Goal: Task Accomplishment & Management: Complete application form

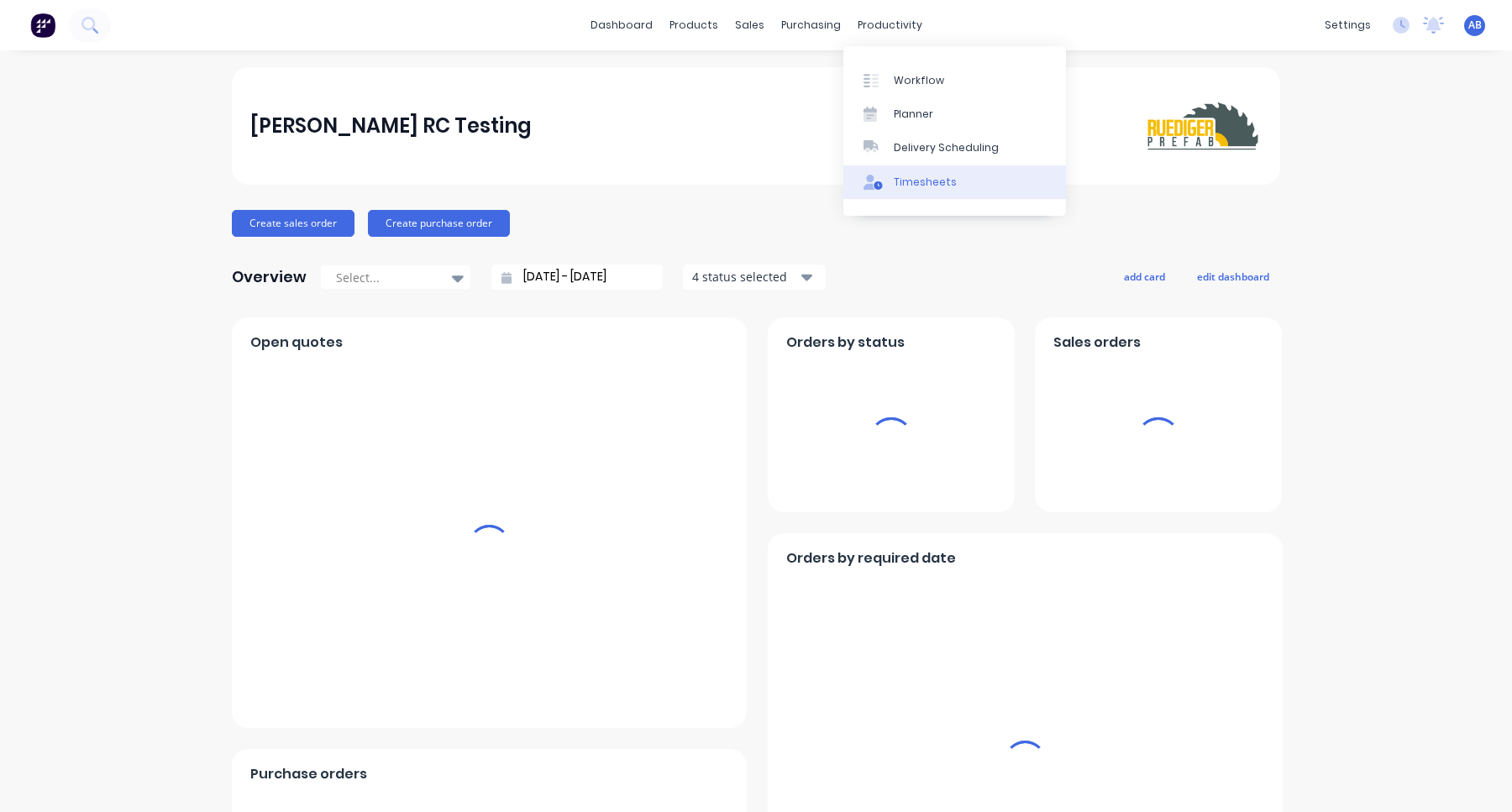
click at [896, 182] on div "Timesheets" at bounding box center [925, 183] width 63 height 16
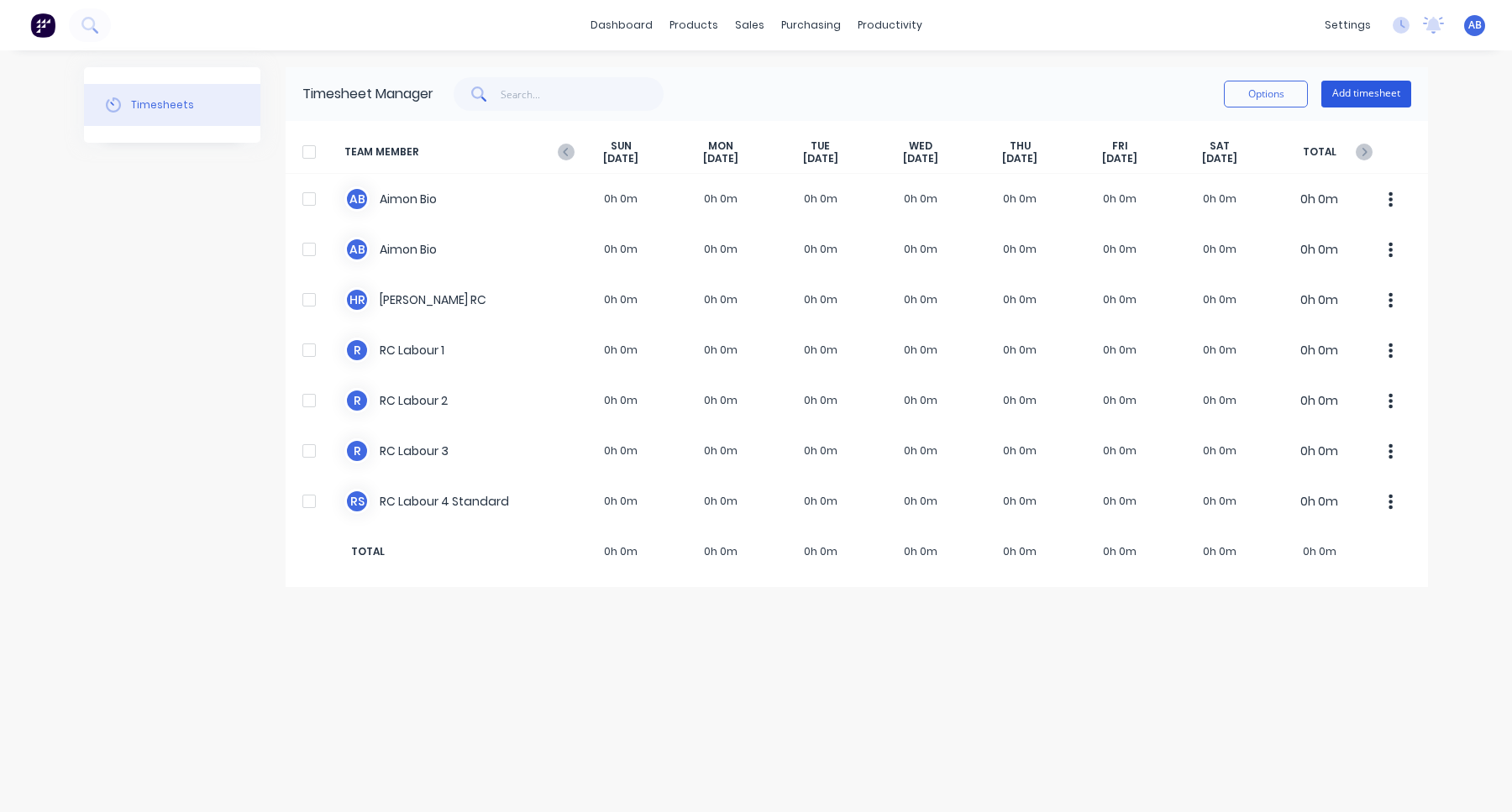
click at [1356, 97] on button "Add timesheet" at bounding box center [1366, 94] width 89 height 27
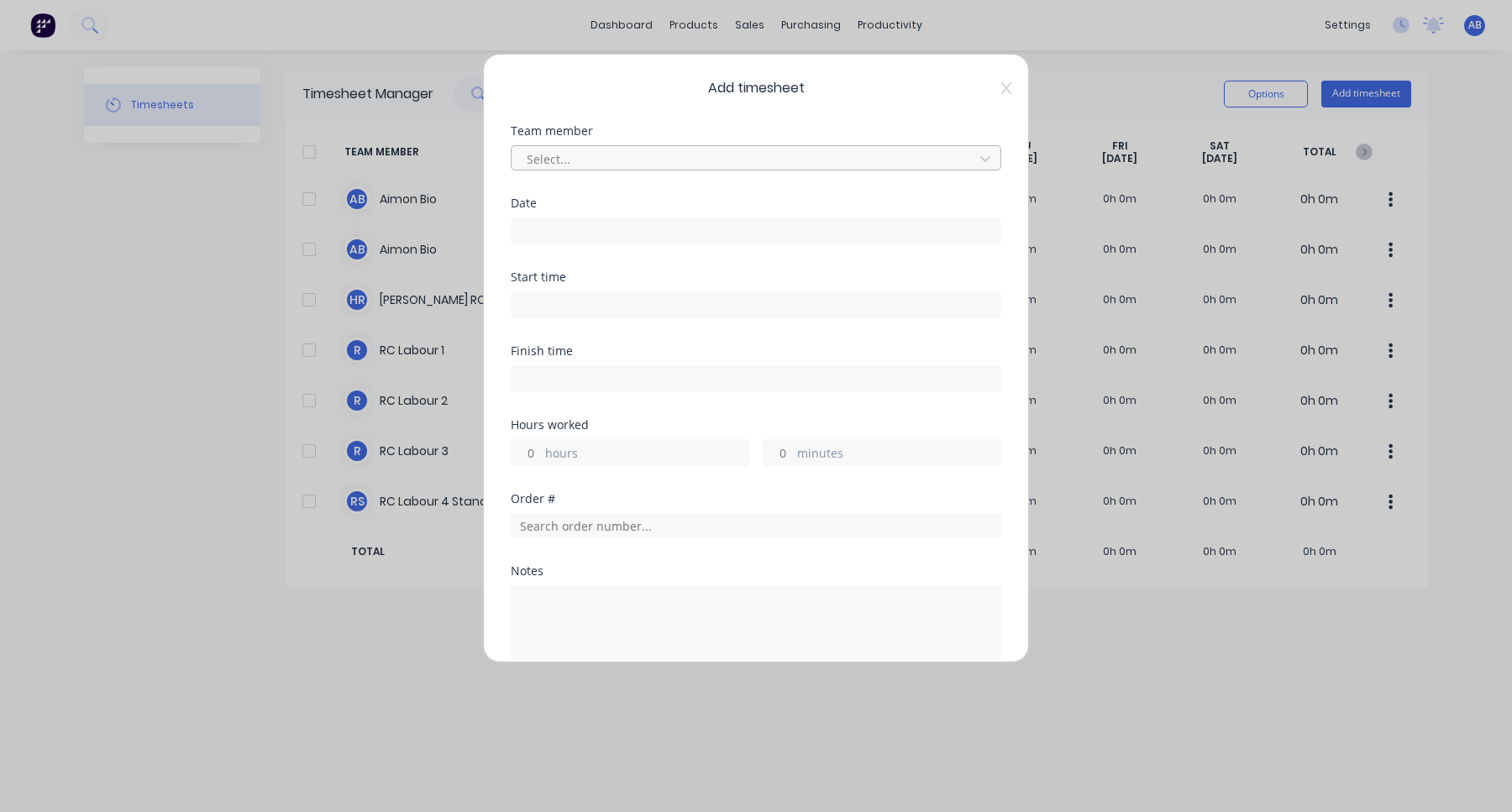
click at [761, 163] on div at bounding box center [745, 159] width 440 height 21
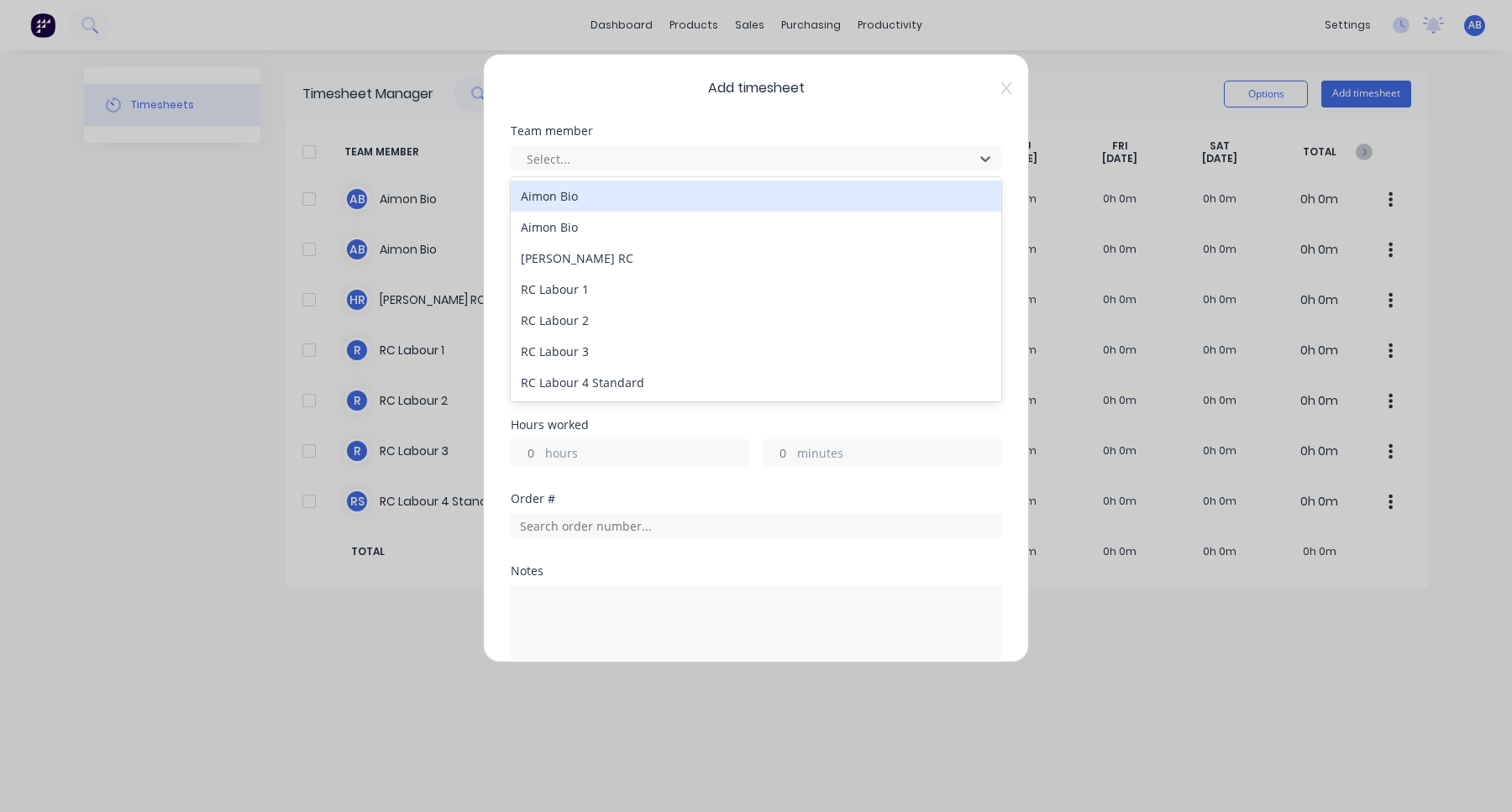
click at [690, 200] on div "Aimon Bio" at bounding box center [756, 196] width 490 height 31
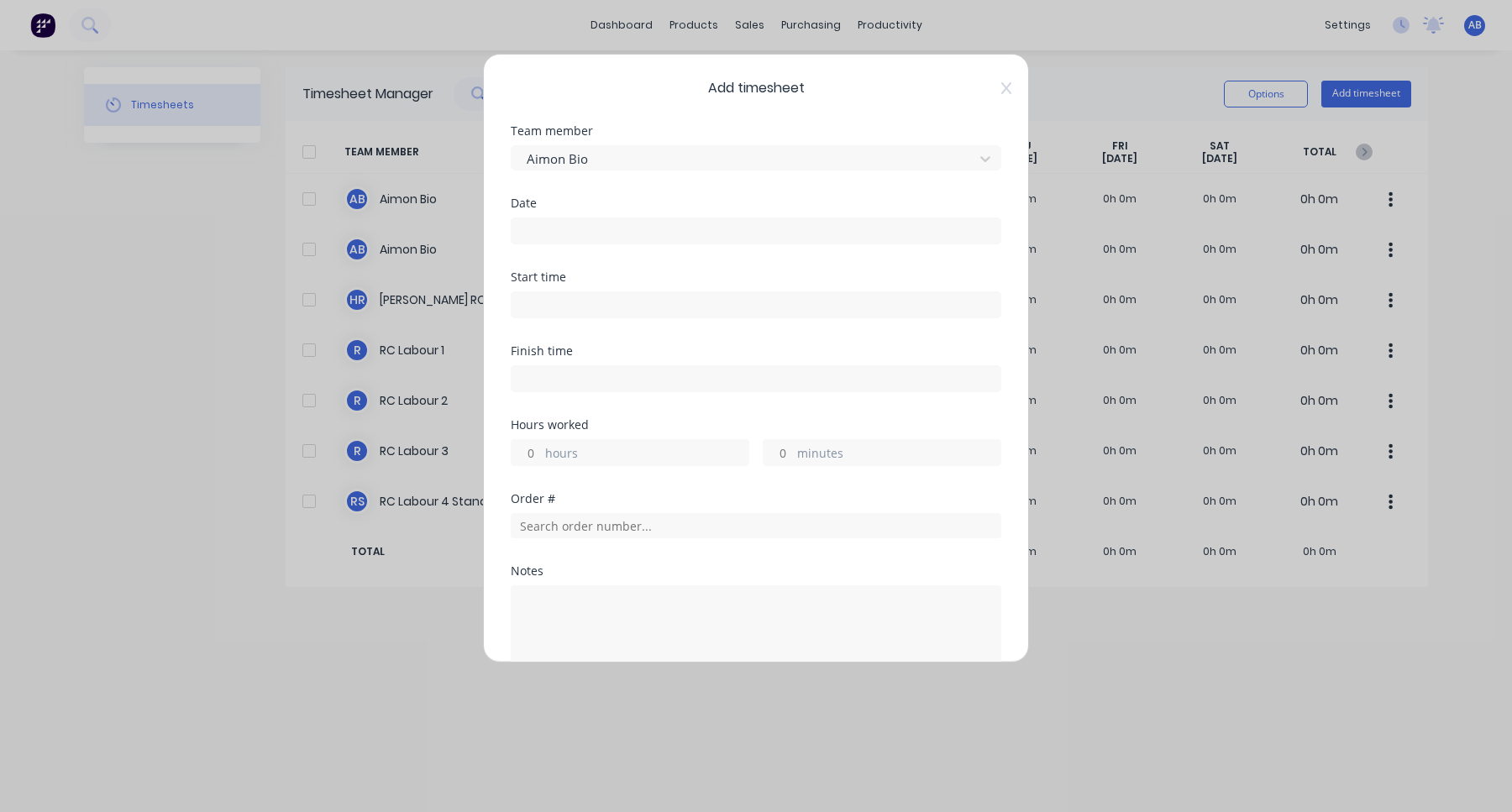
click at [655, 233] on input at bounding box center [756, 231] width 489 height 25
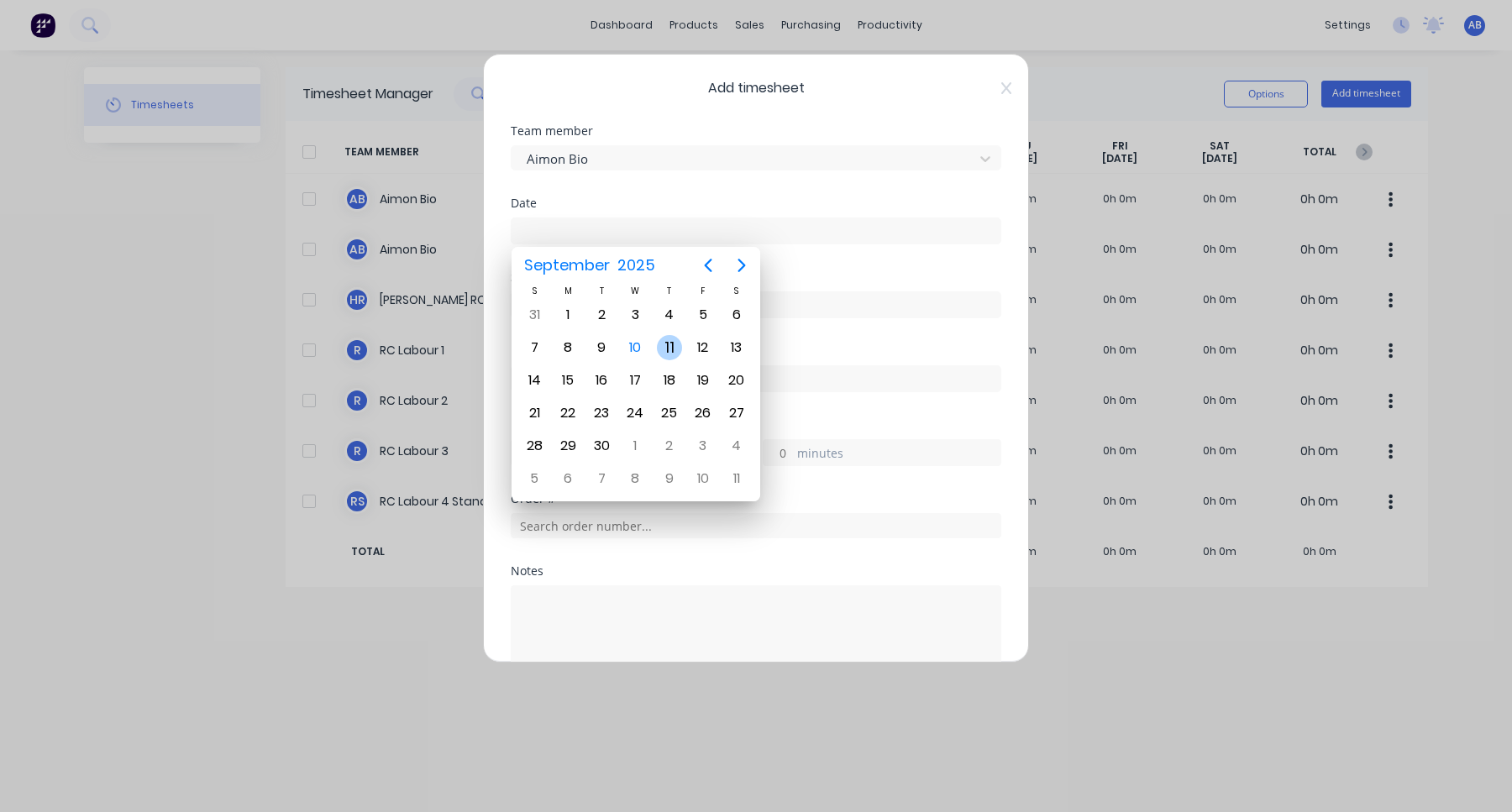
click at [673, 348] on div "11" at bounding box center [669, 348] width 25 height 25
type input "[DATE]"
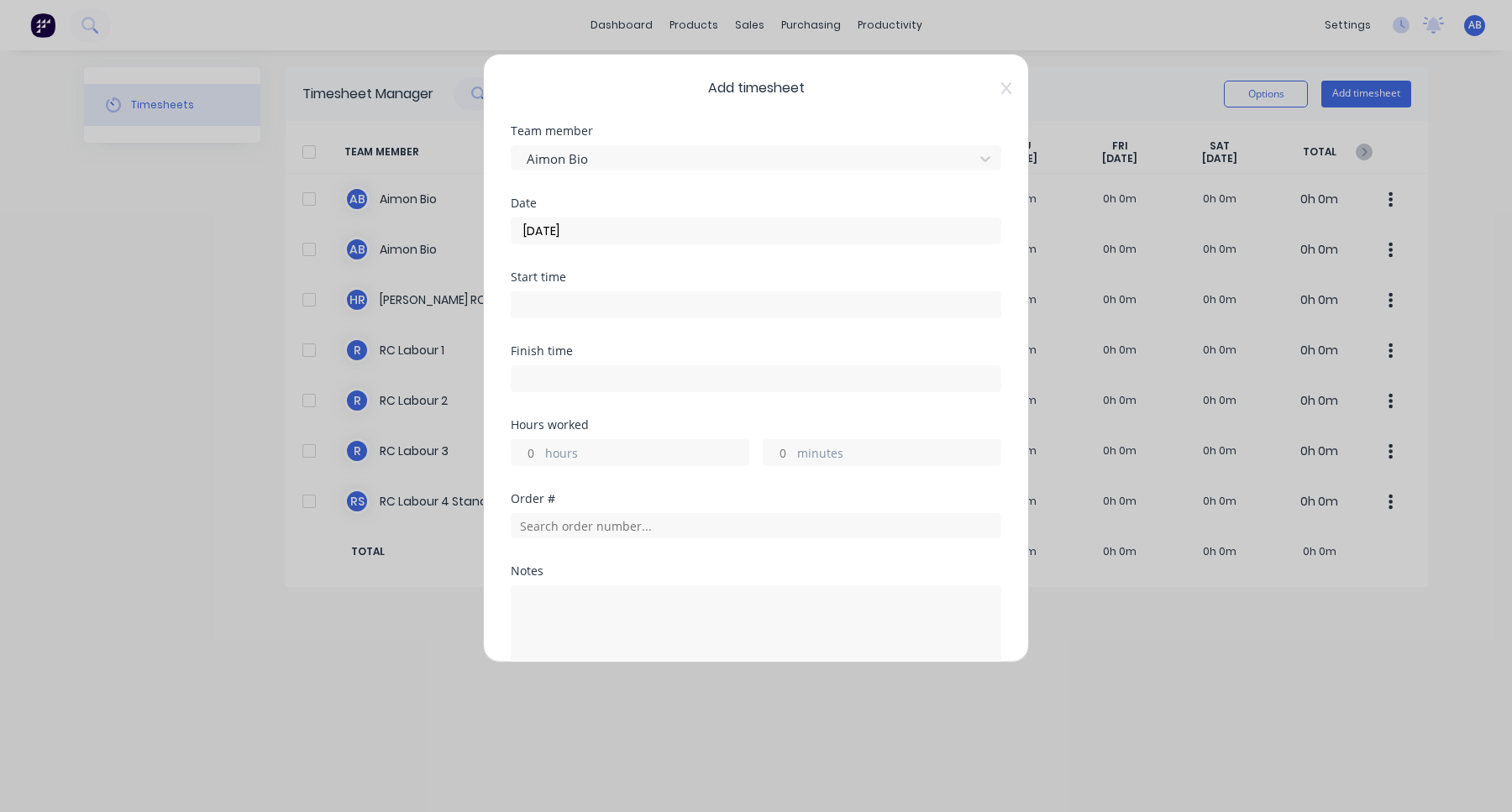
click at [651, 287] on div at bounding box center [756, 302] width 490 height 31
click at [645, 300] on input at bounding box center [756, 305] width 489 height 25
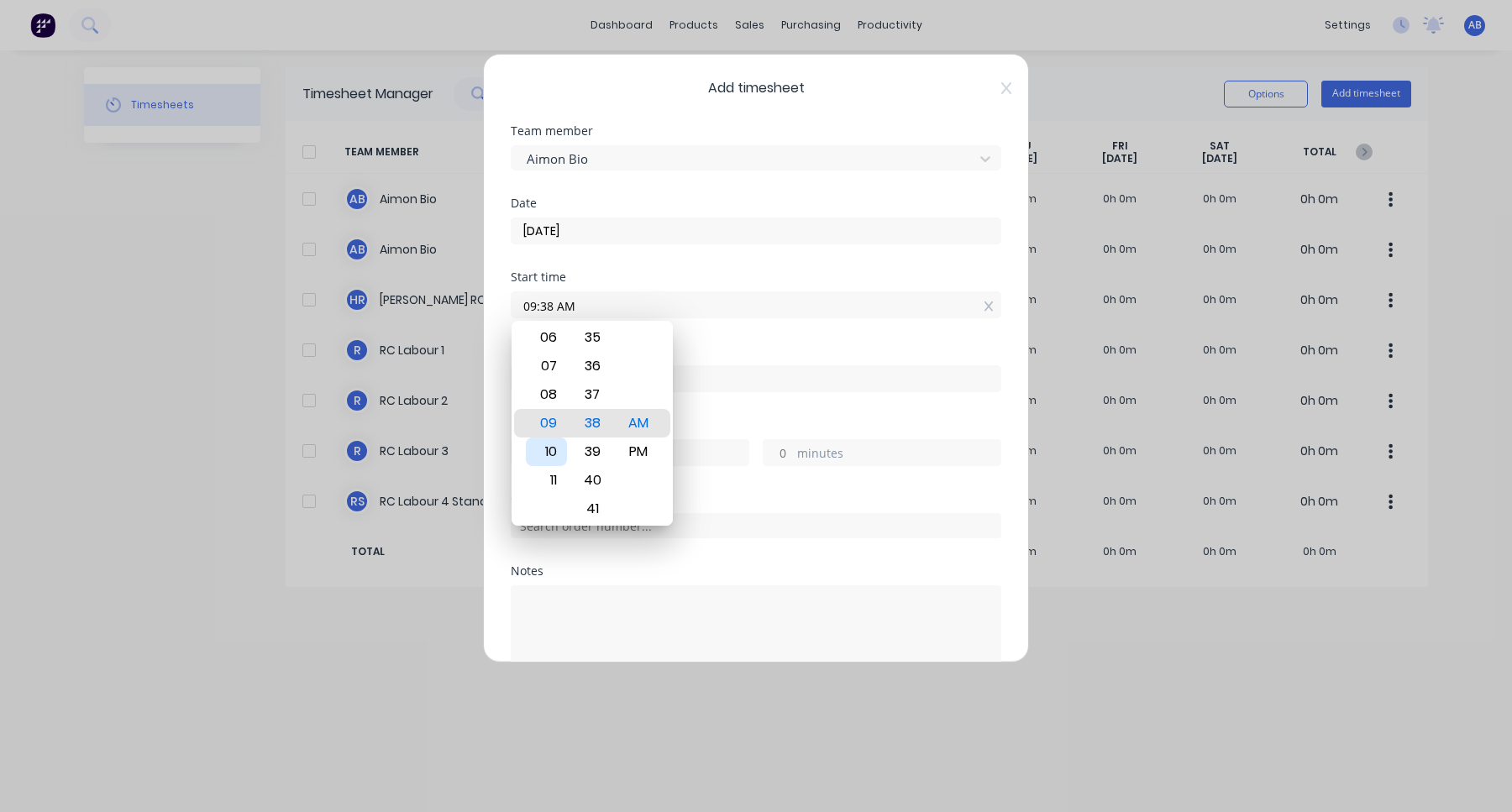
click at [553, 449] on div "10" at bounding box center [546, 451] width 41 height 28
type input "10:38 AM"
click at [739, 403] on div "Finish time" at bounding box center [756, 382] width 490 height 74
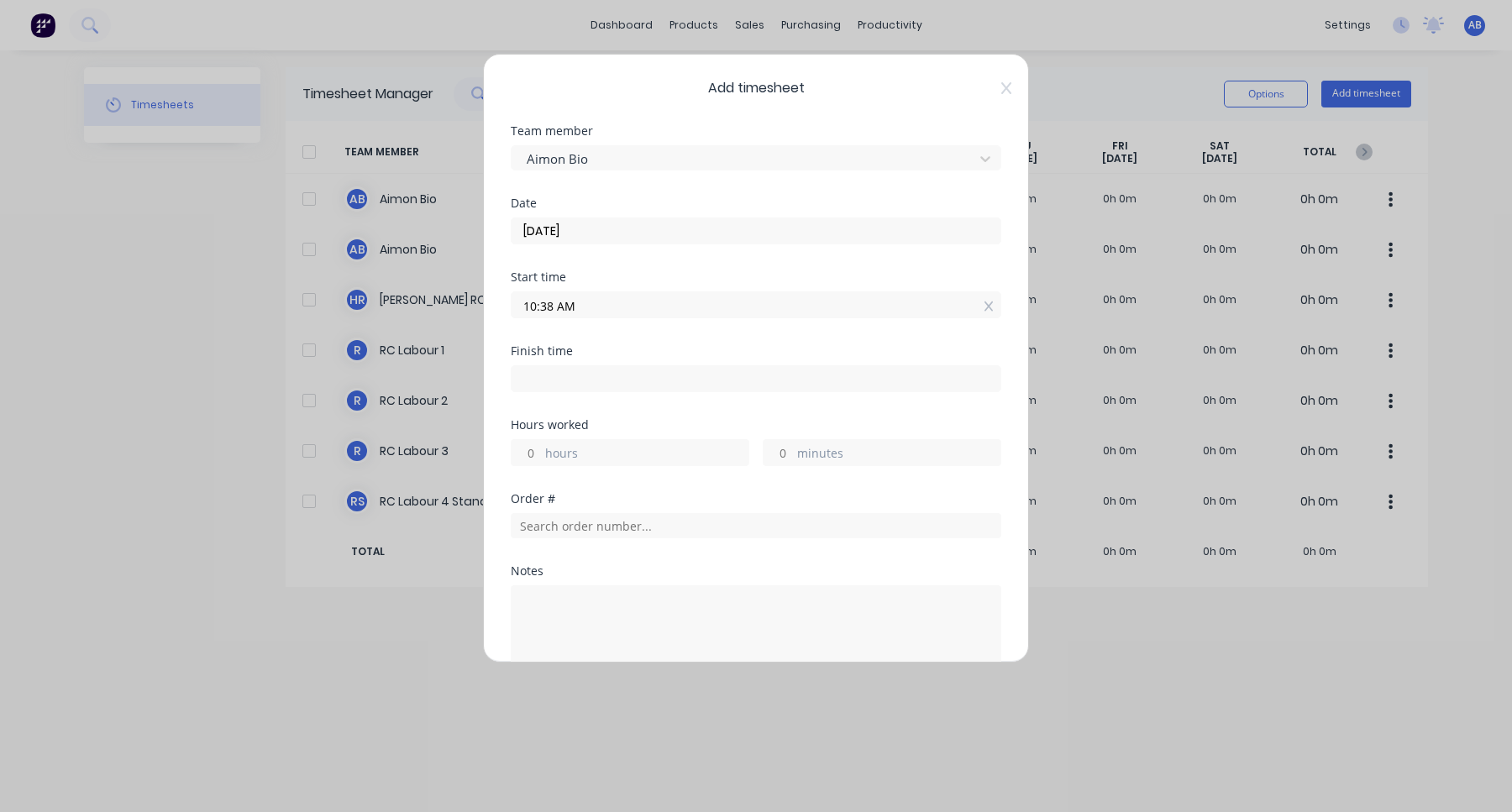
click at [540, 452] on input "hours" at bounding box center [526, 453] width 29 height 25
type input "3"
type input "01:38 PM"
click at [619, 419] on div "Hours worked" at bounding box center [756, 425] width 490 height 12
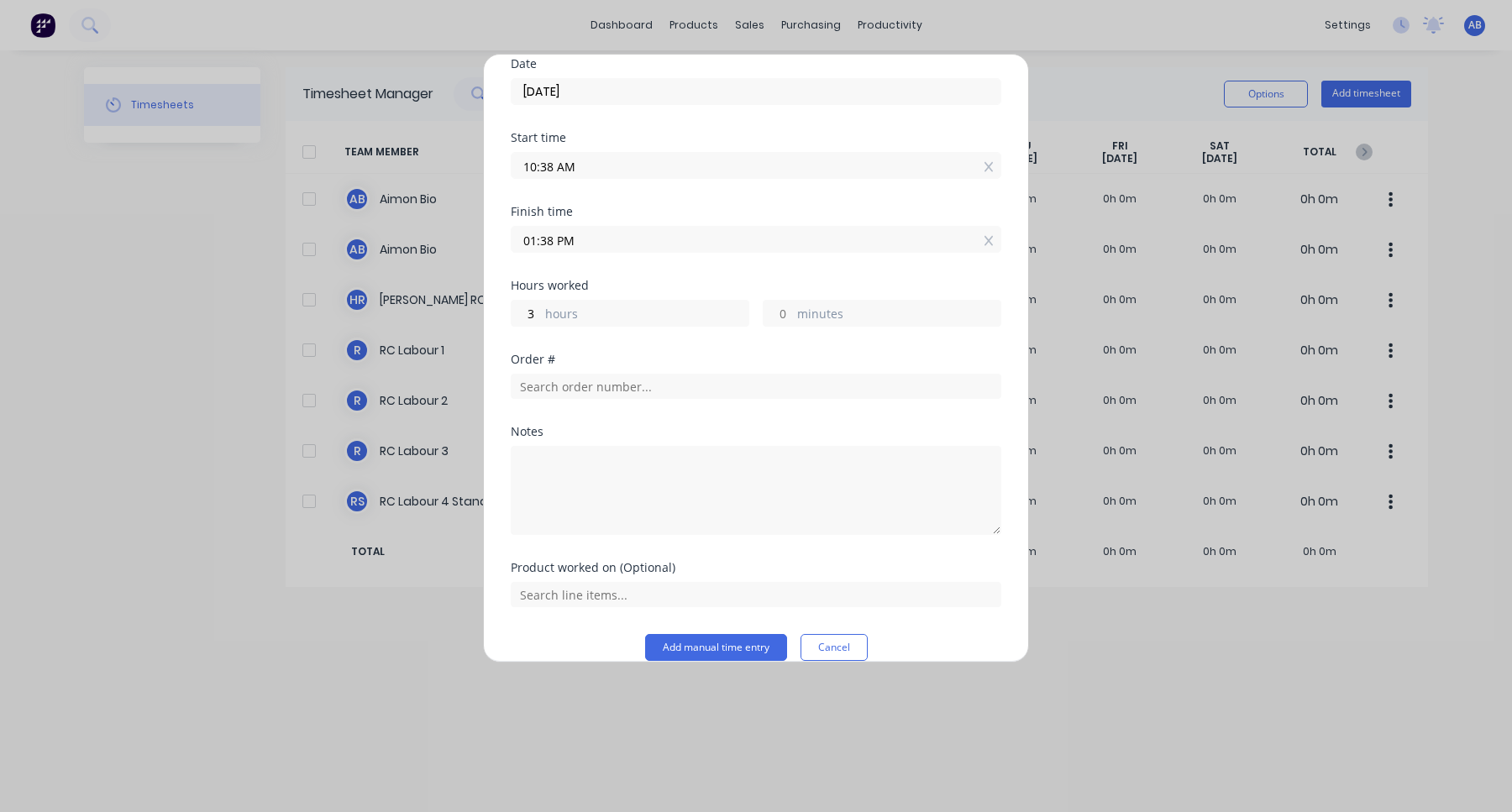
scroll to position [161, 0]
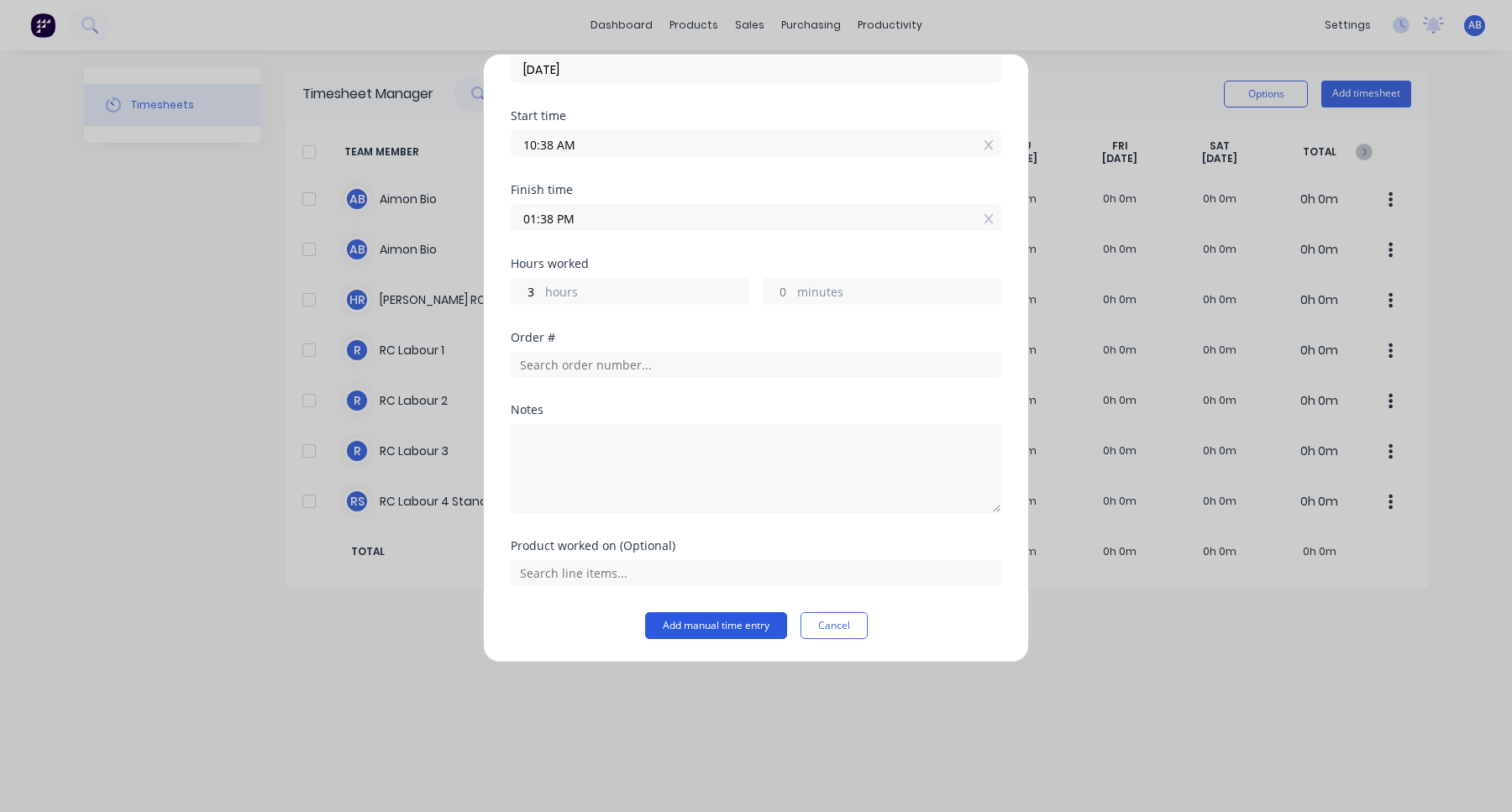
click at [706, 627] on button "Add manual time entry" at bounding box center [716, 626] width 142 height 27
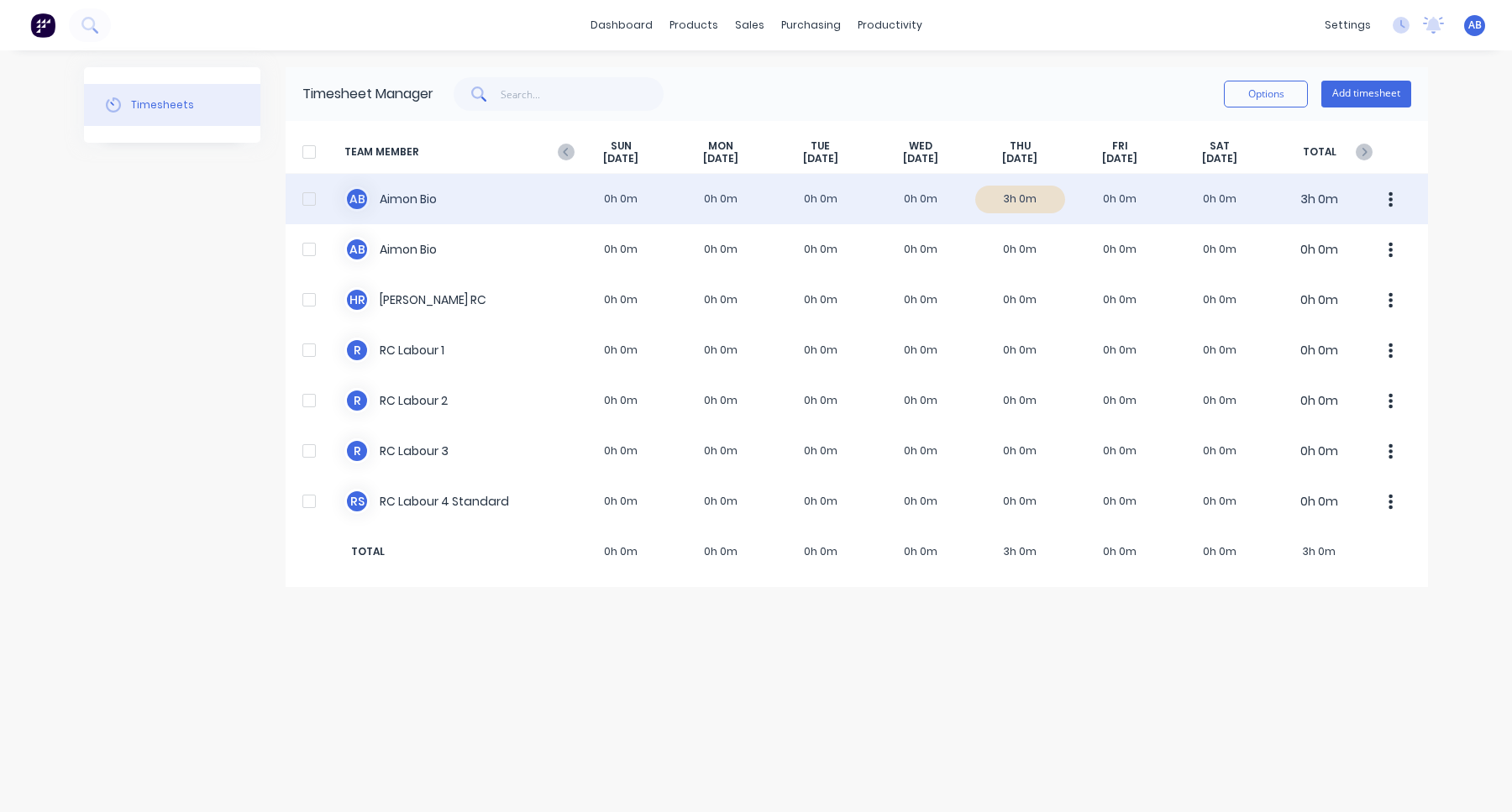
click at [922, 195] on div "A B Aimon Bio 0h 0m 0h 0m 0h 0m 0h 0m 3h 0m 0h 0m 0h 0m 3h 0m" at bounding box center [857, 199] width 1143 height 51
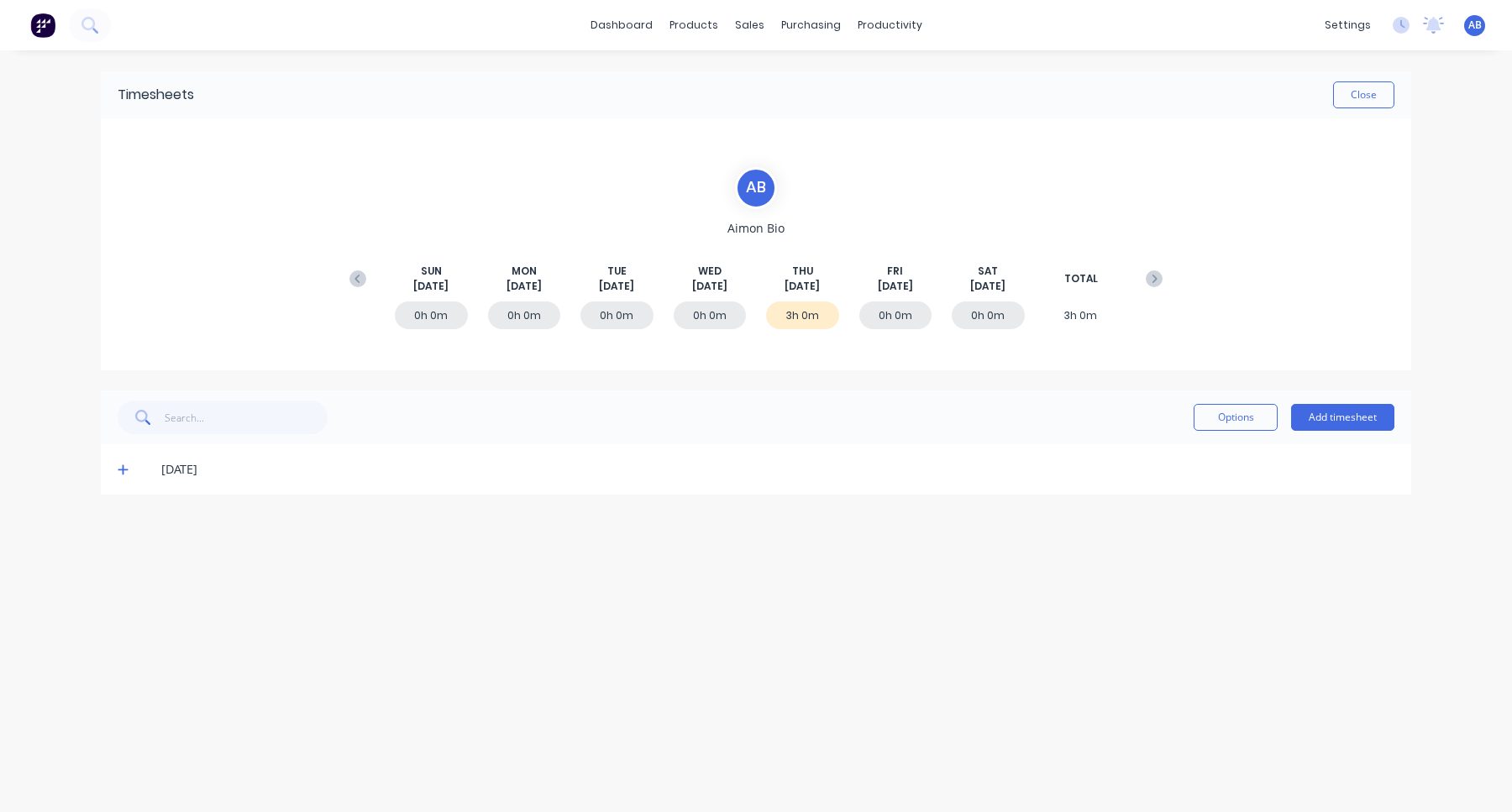
click at [111, 472] on div "[DATE]" at bounding box center [756, 470] width 1310 height 51
click at [126, 472] on icon at bounding box center [123, 470] width 11 height 12
click at [47, 26] on img at bounding box center [43, 25] width 25 height 25
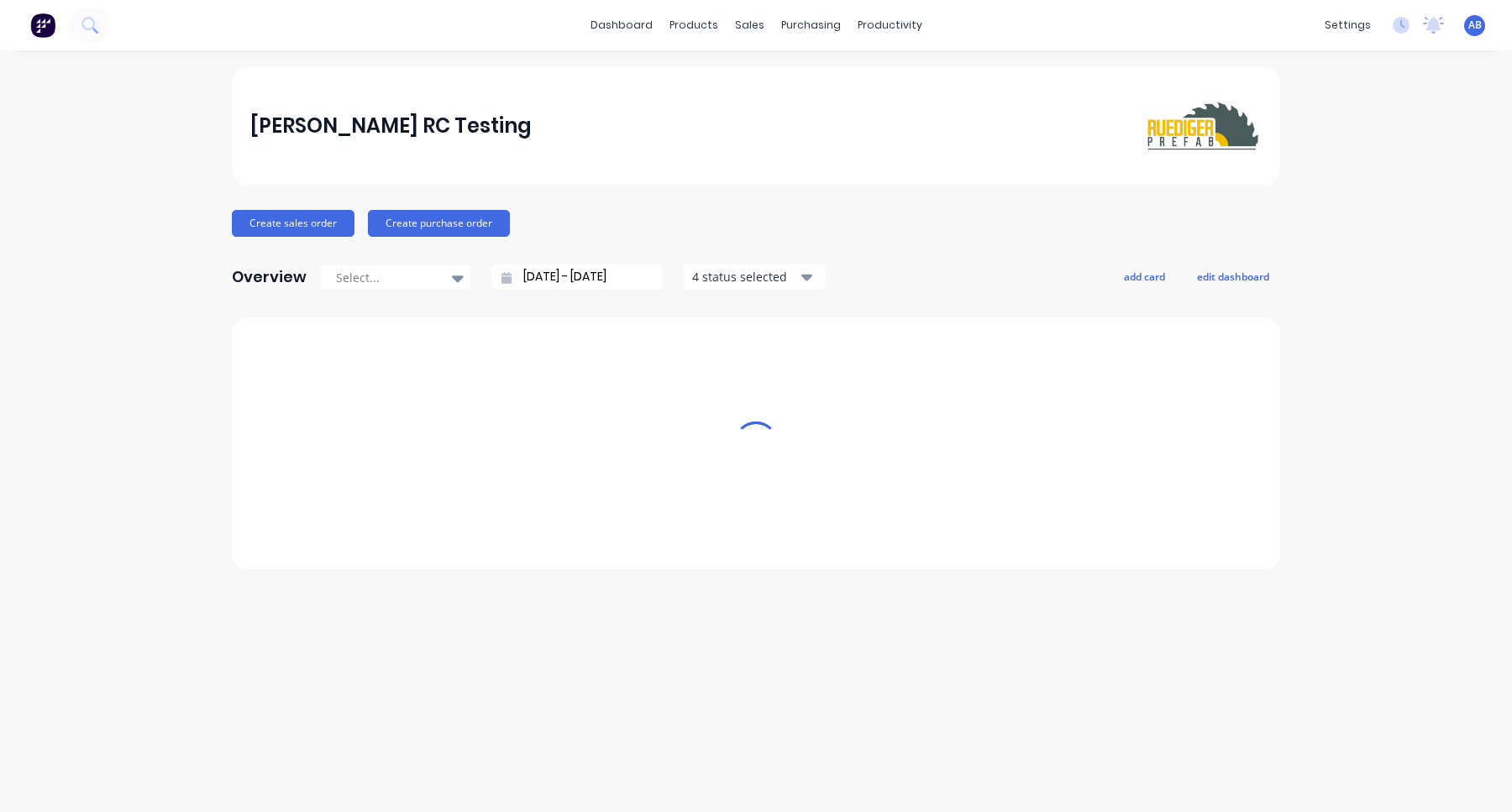
click at [47, 26] on img at bounding box center [43, 25] width 25 height 25
